Goal: Task Accomplishment & Management: Manage account settings

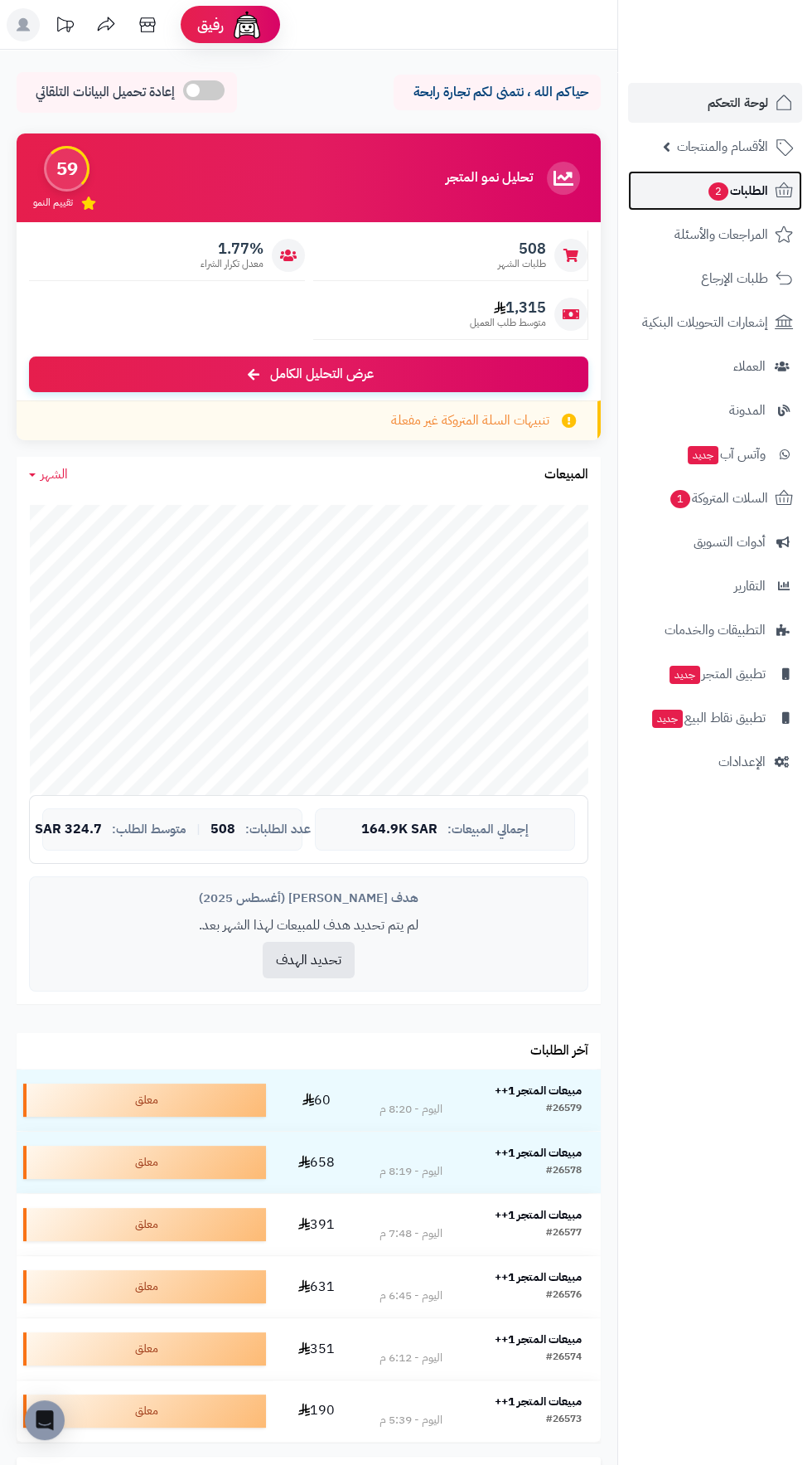
click at [723, 191] on span "2" at bounding box center [717, 191] width 21 height 19
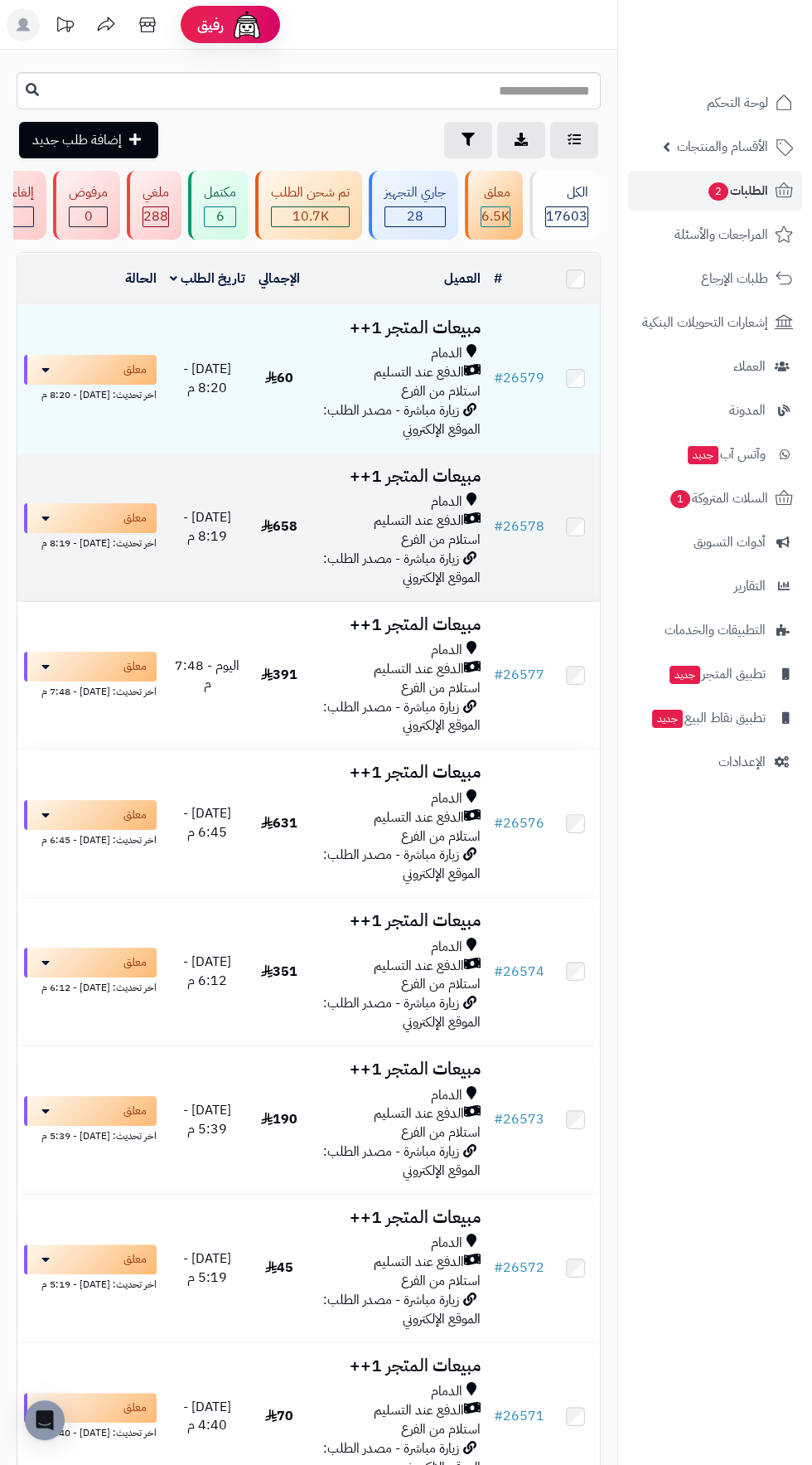
click at [444, 475] on h3 "مبيعات المتجر 1++" at bounding box center [398, 476] width 167 height 19
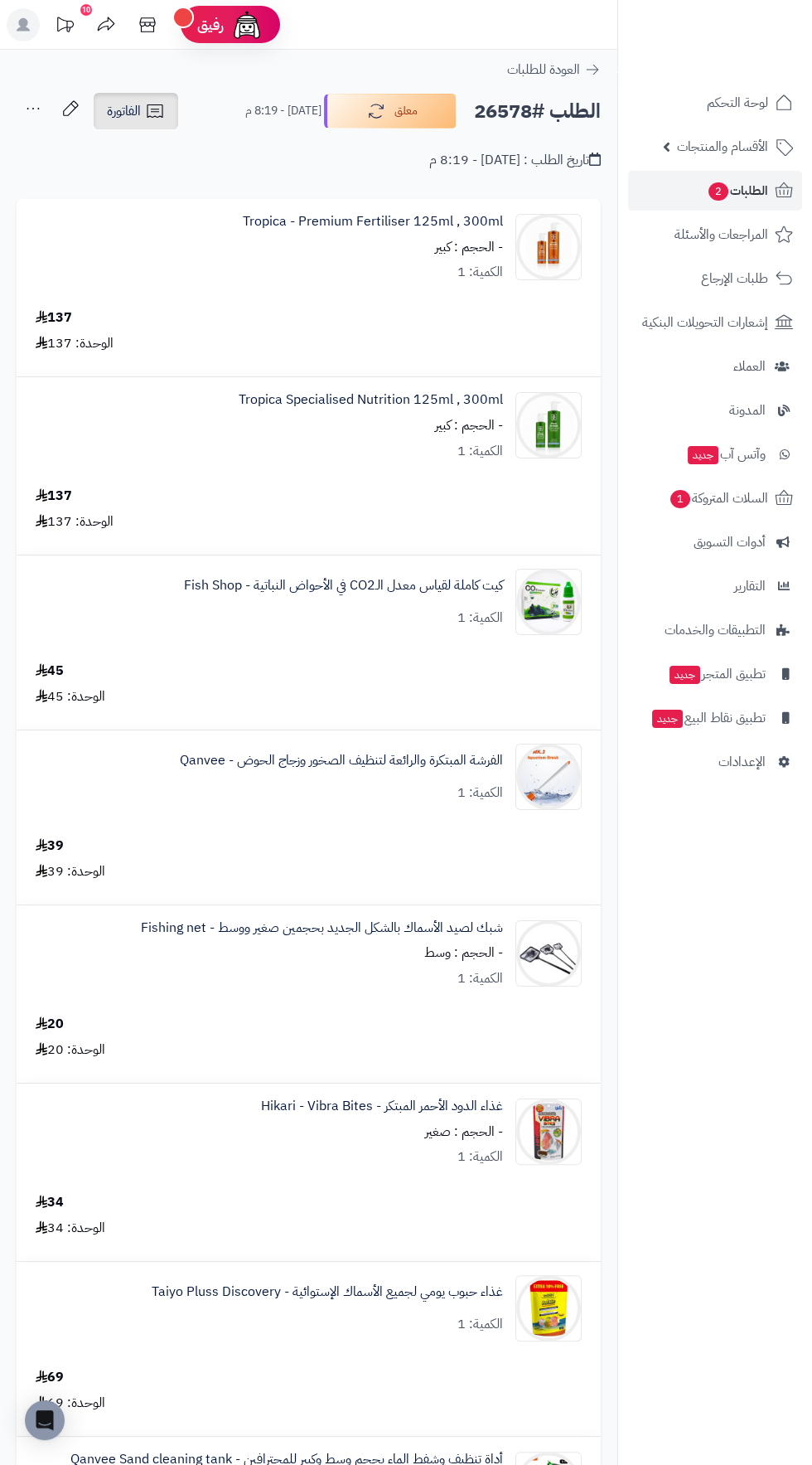
click at [140, 107] on span "الفاتورة" at bounding box center [123, 112] width 34 height 20
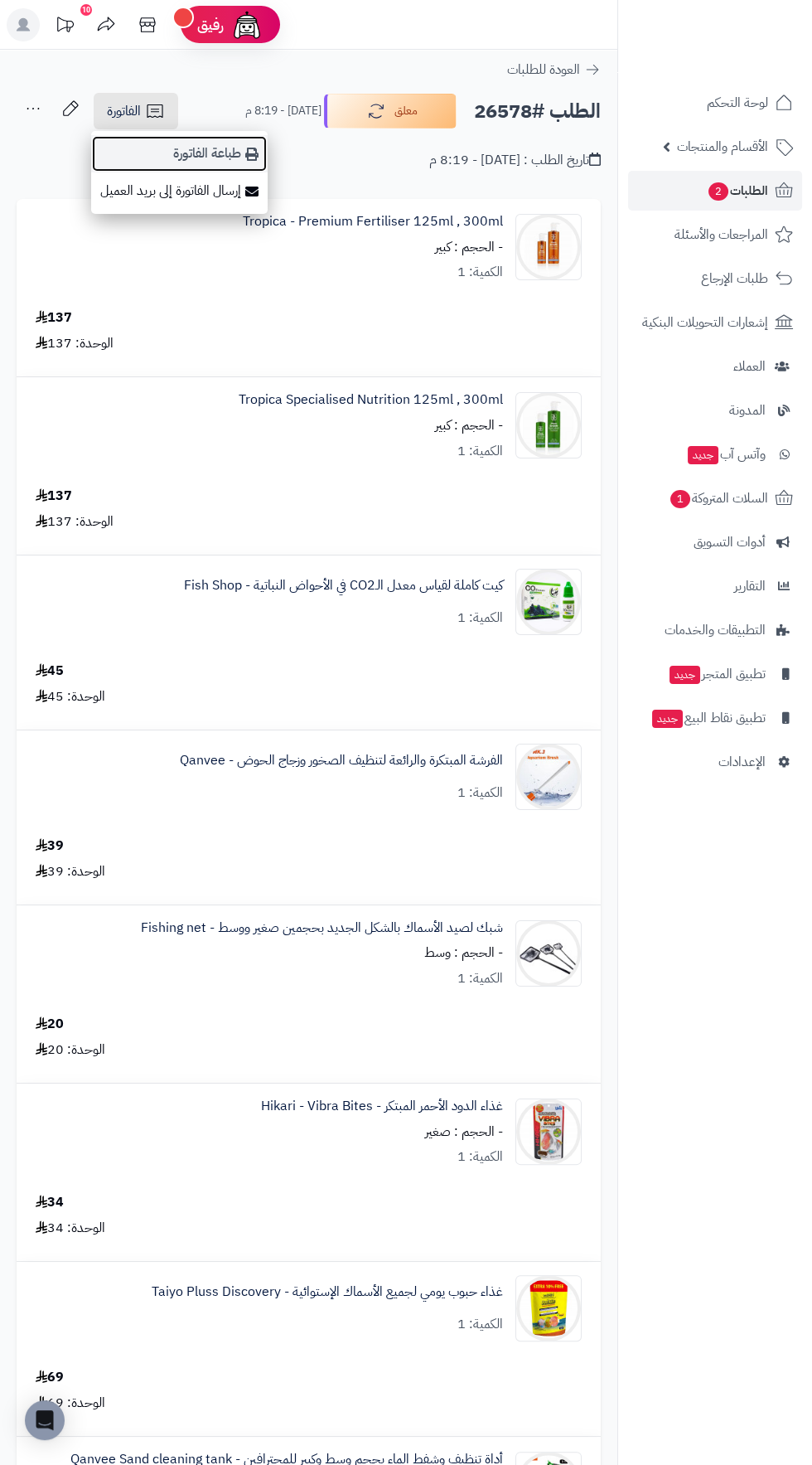
click at [222, 145] on link "طباعة الفاتورة" at bounding box center [179, 154] width 177 height 37
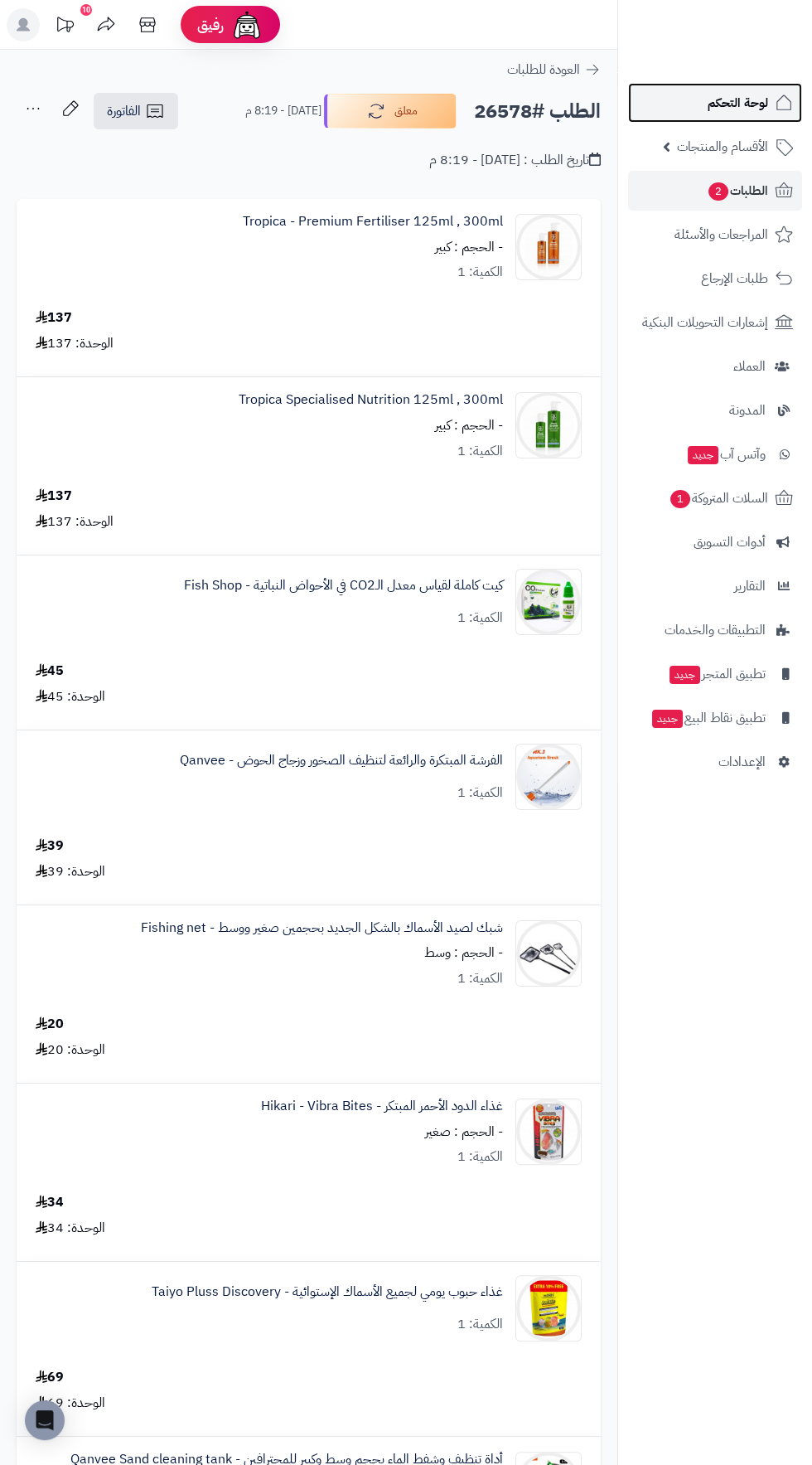
click at [735, 102] on span "لوحة التحكم" at bounding box center [738, 102] width 61 height 23
